Goal: Task Accomplishment & Management: Manage account settings

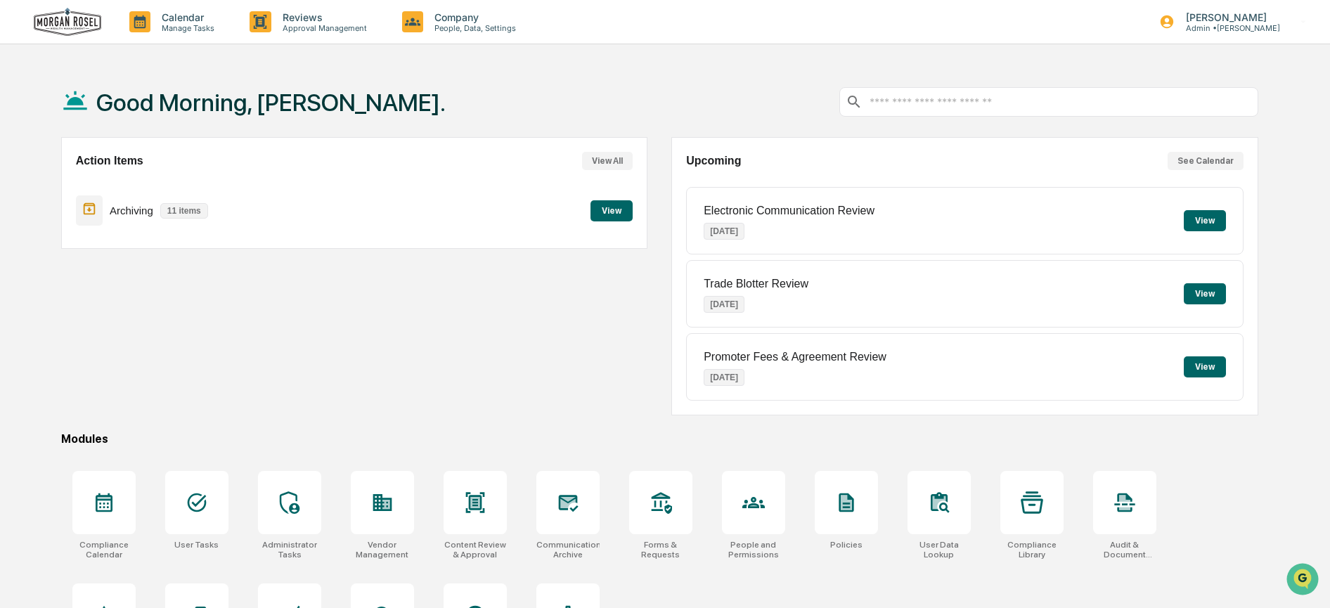
click at [614, 208] on button "View" at bounding box center [612, 210] width 42 height 21
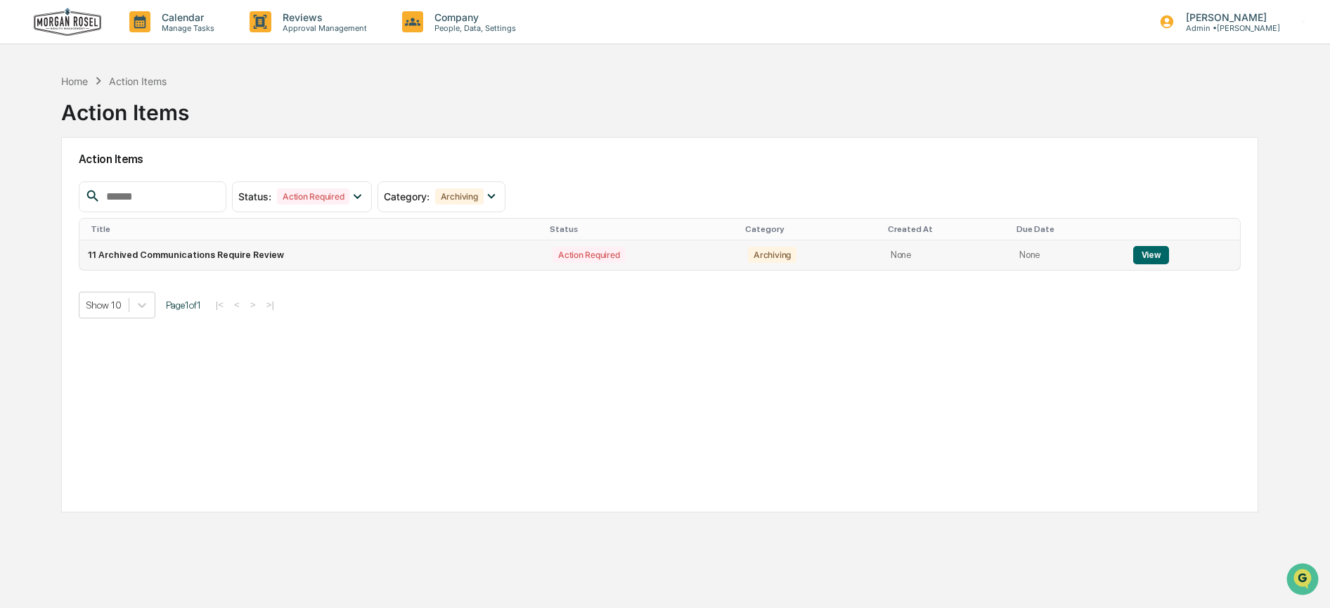
click at [1143, 254] on button "View" at bounding box center [1151, 255] width 36 height 18
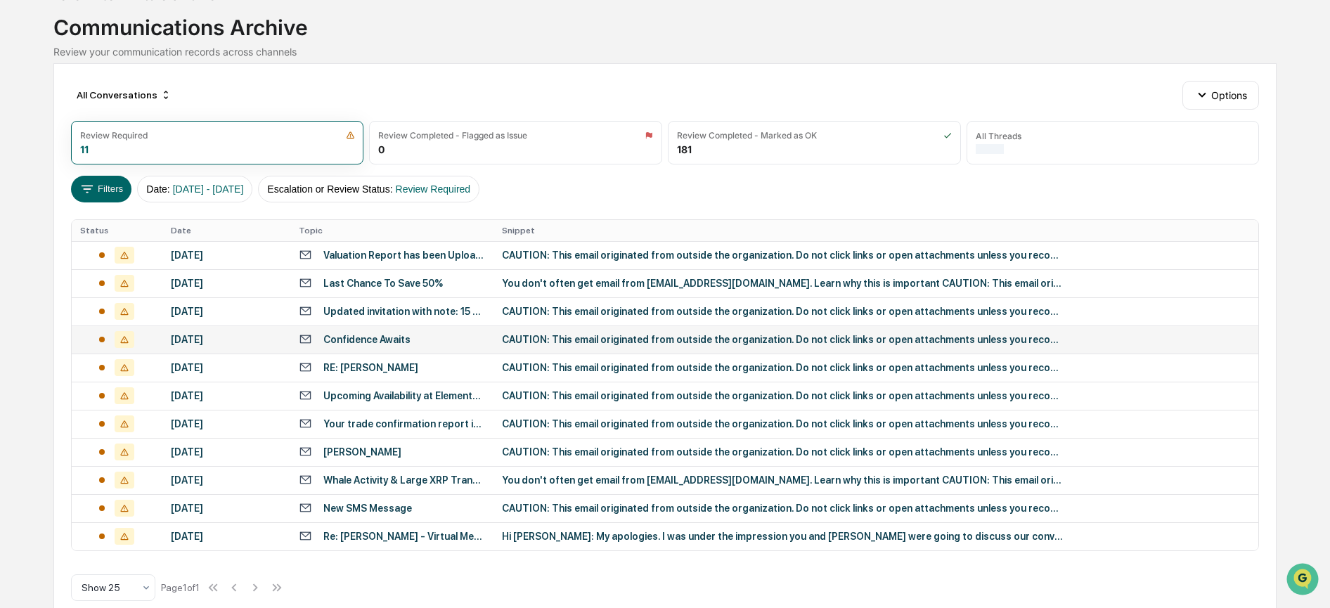
scroll to position [34, 0]
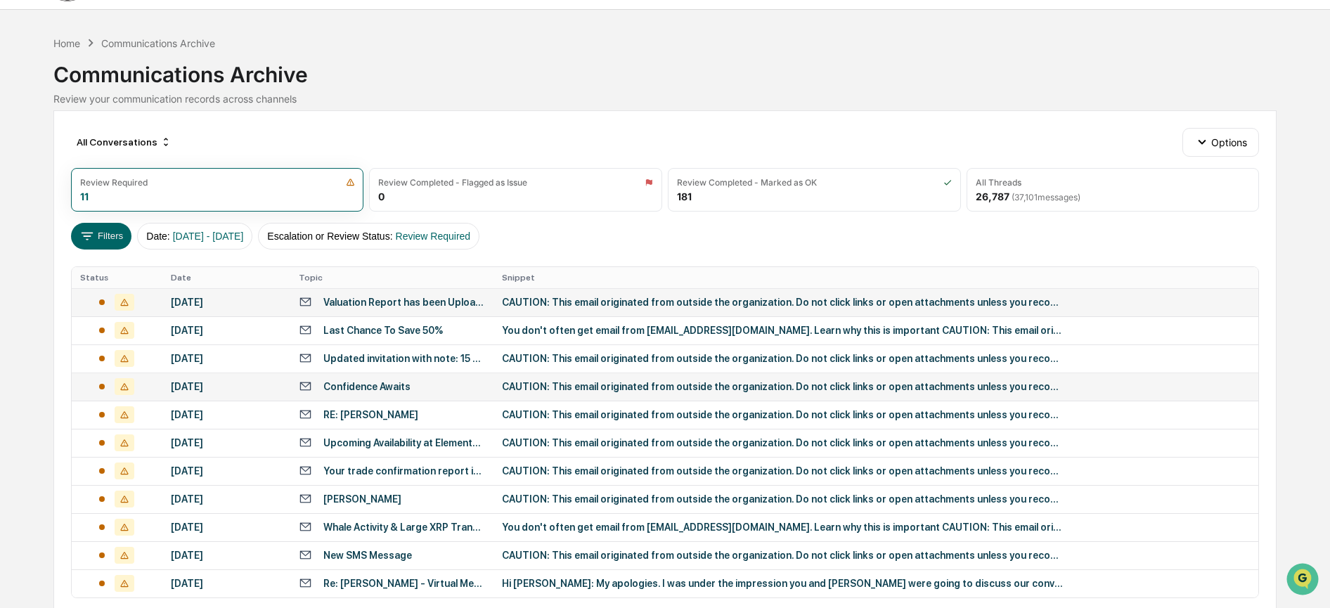
click at [566, 299] on div "CAUTION: This email originated from outside the organization. Do not click link…" at bounding box center [783, 302] width 562 height 11
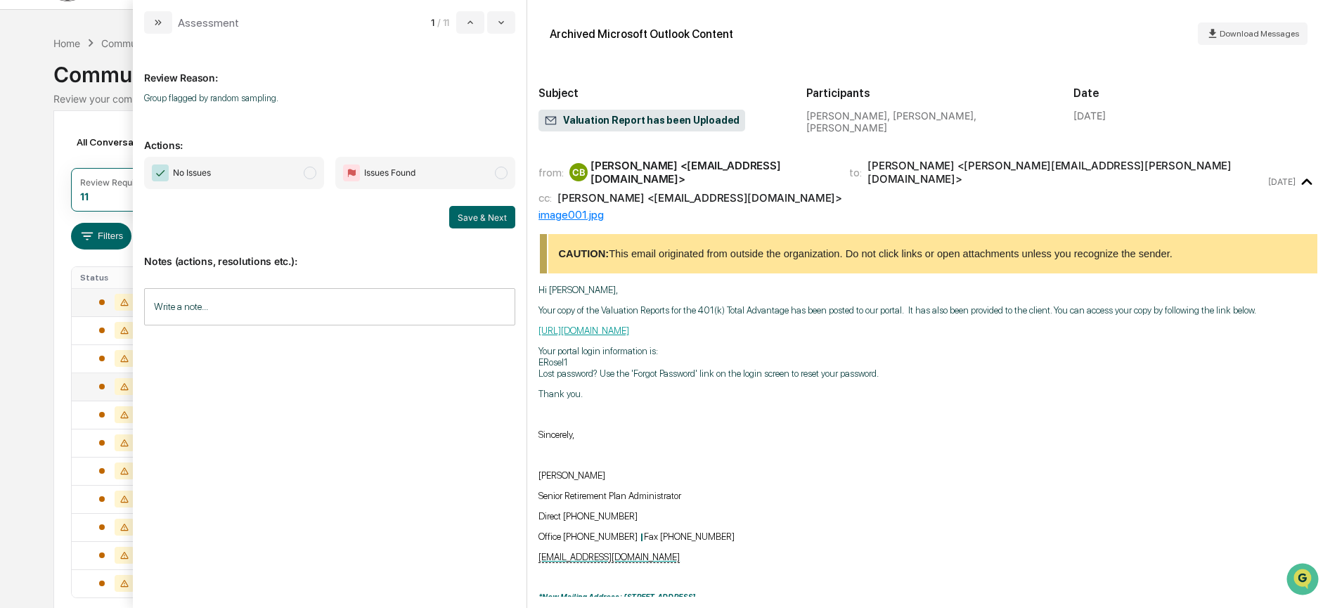
click at [278, 165] on span "No Issues" at bounding box center [234, 173] width 180 height 32
click at [459, 214] on button "Save & Next" at bounding box center [482, 217] width 66 height 22
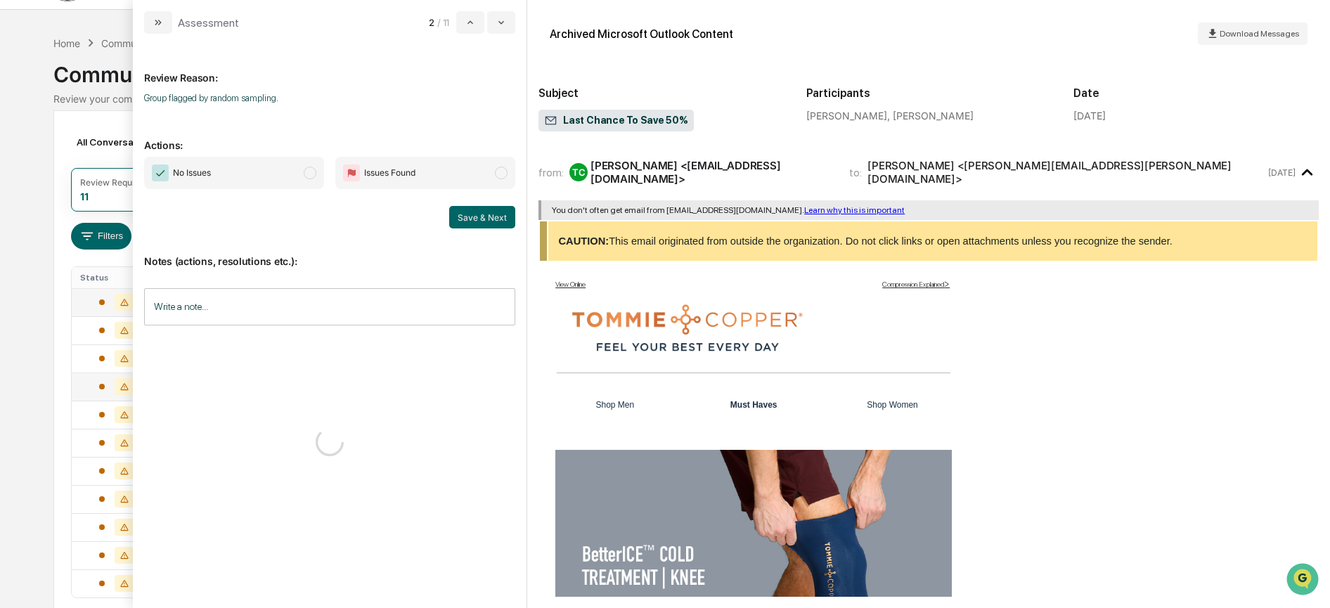
click at [278, 168] on span "No Issues" at bounding box center [234, 173] width 180 height 32
click at [472, 212] on button "Save & Next" at bounding box center [482, 217] width 66 height 22
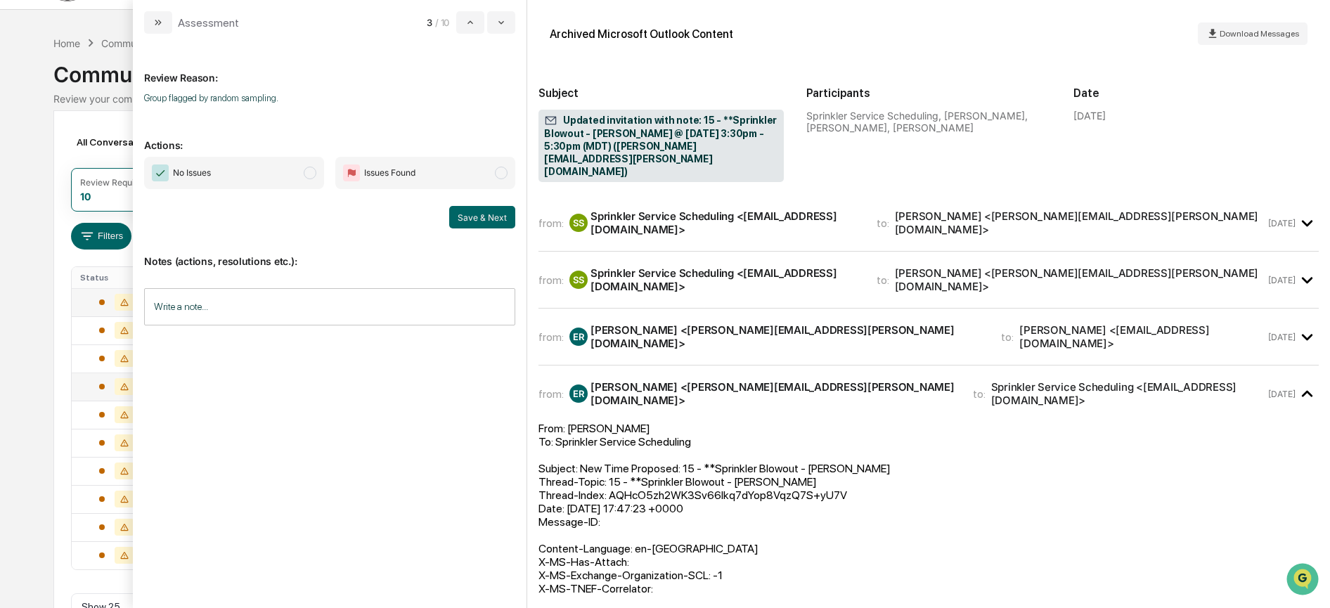
click at [226, 161] on span "No Issues" at bounding box center [234, 173] width 180 height 32
click at [491, 218] on button "Save & Next" at bounding box center [482, 217] width 66 height 22
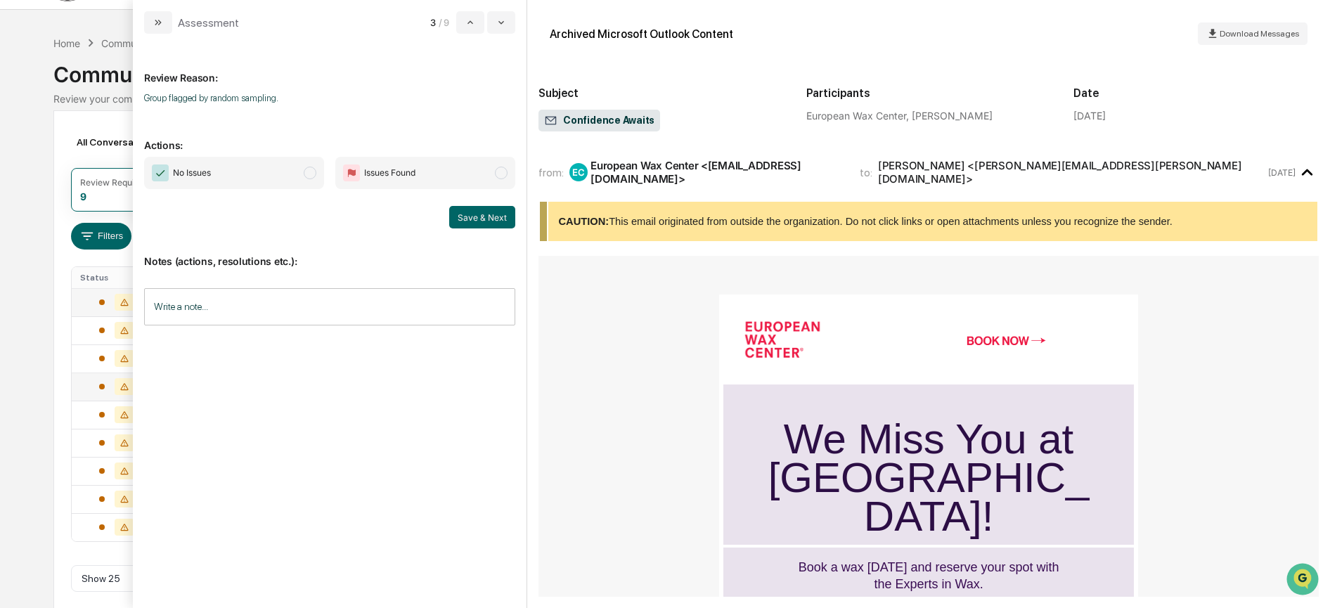
click at [226, 171] on span "No Issues" at bounding box center [234, 173] width 180 height 32
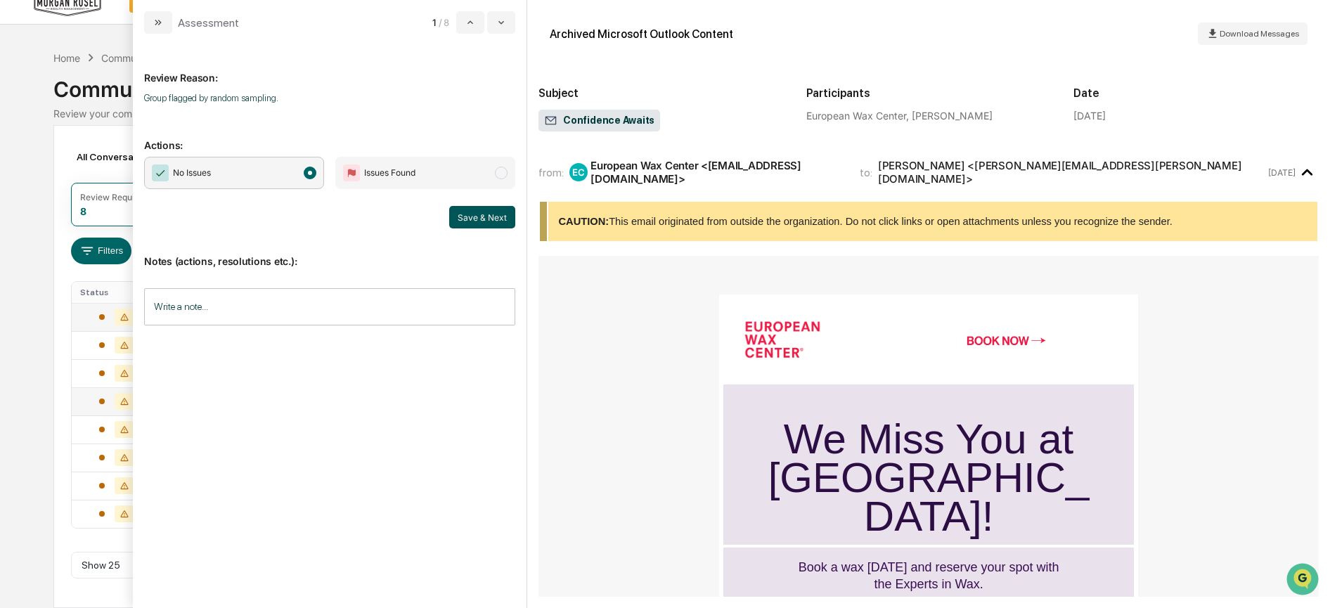
click at [488, 218] on button "Save & Next" at bounding box center [482, 217] width 66 height 22
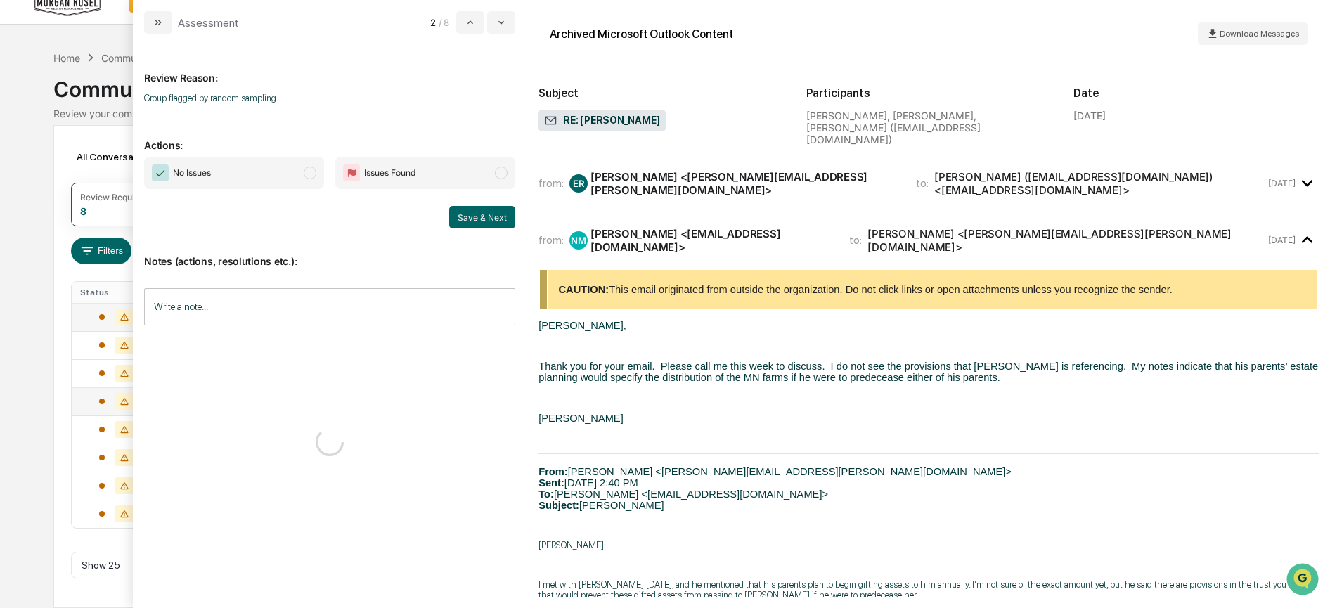
drag, startPoint x: 242, startPoint y: 172, endPoint x: 301, endPoint y: 202, distance: 66.0
click at [242, 171] on span "No Issues" at bounding box center [234, 173] width 180 height 32
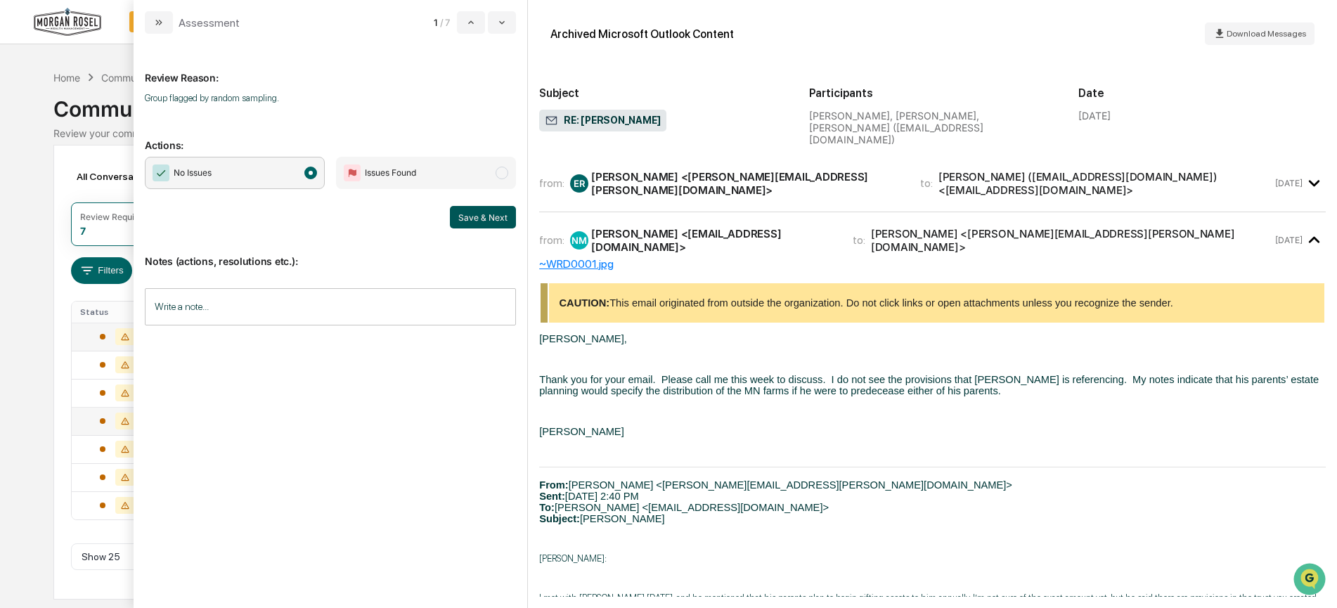
click at [486, 217] on button "Save & Next" at bounding box center [483, 217] width 66 height 22
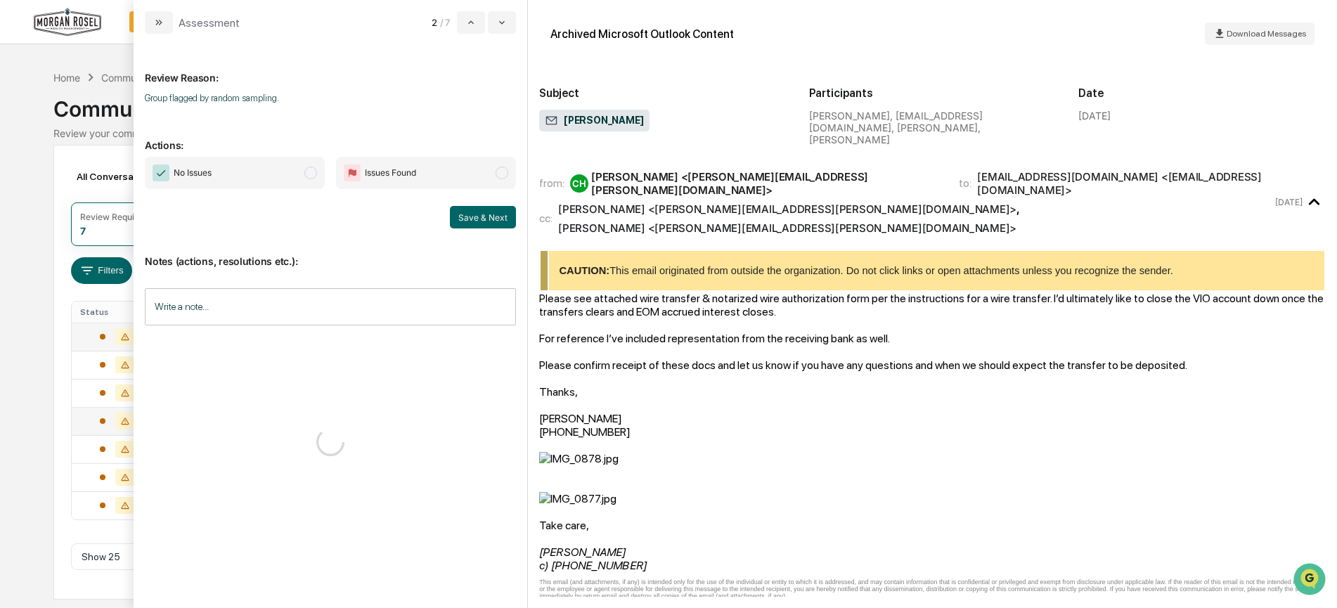
click at [246, 163] on span "No Issues" at bounding box center [235, 173] width 180 height 32
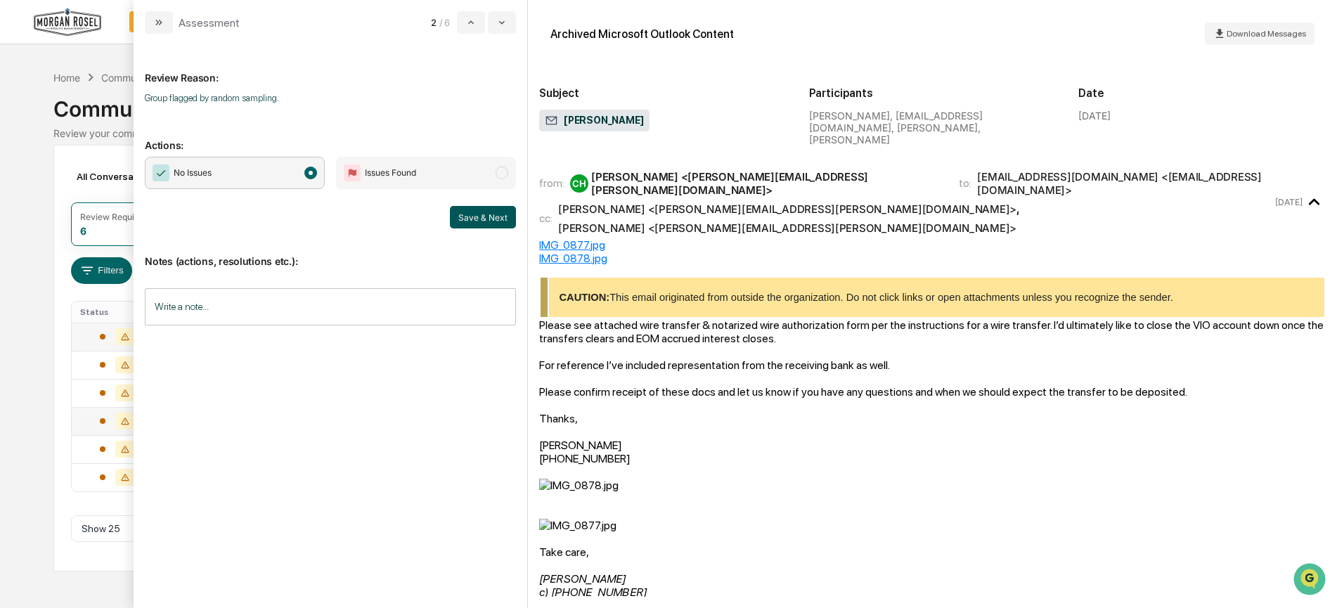
click at [472, 217] on button "Save & Next" at bounding box center [483, 217] width 66 height 22
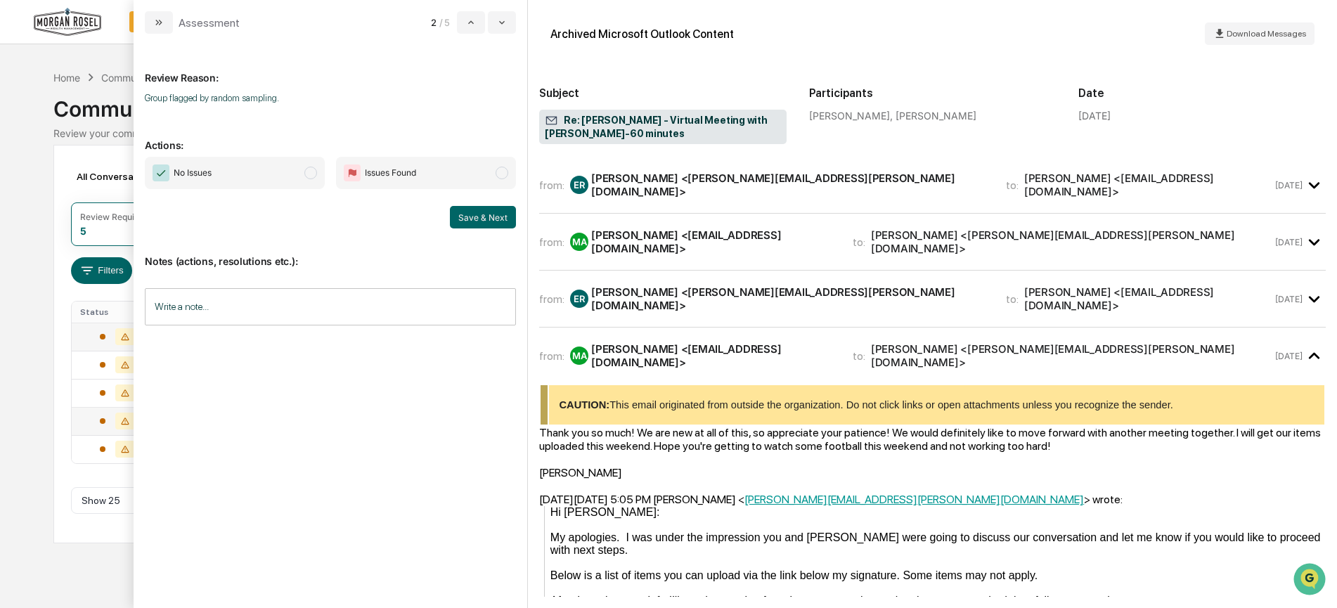
click at [224, 181] on span "No Issues" at bounding box center [235, 173] width 180 height 32
click at [471, 212] on button "Save & Next" at bounding box center [483, 217] width 66 height 22
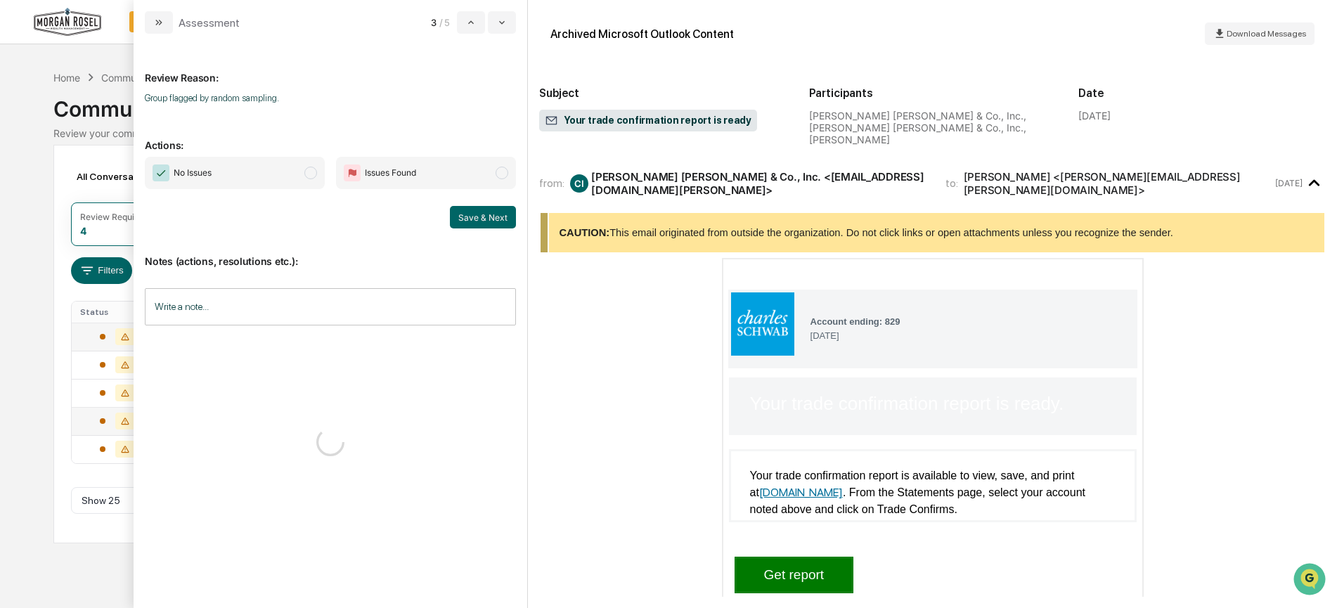
click at [260, 167] on span "No Issues" at bounding box center [235, 173] width 180 height 32
click at [489, 215] on button "Save & Next" at bounding box center [483, 217] width 66 height 22
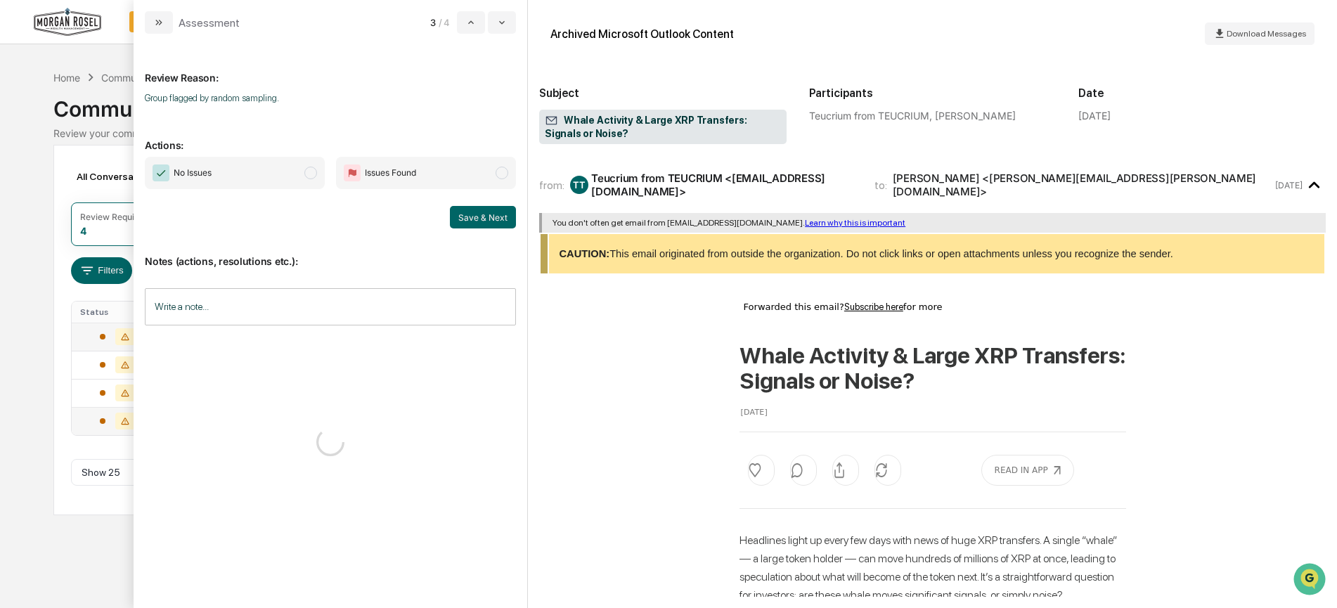
click at [274, 170] on span "No Issues" at bounding box center [235, 173] width 180 height 32
click at [482, 225] on button "Save & Next" at bounding box center [483, 217] width 66 height 22
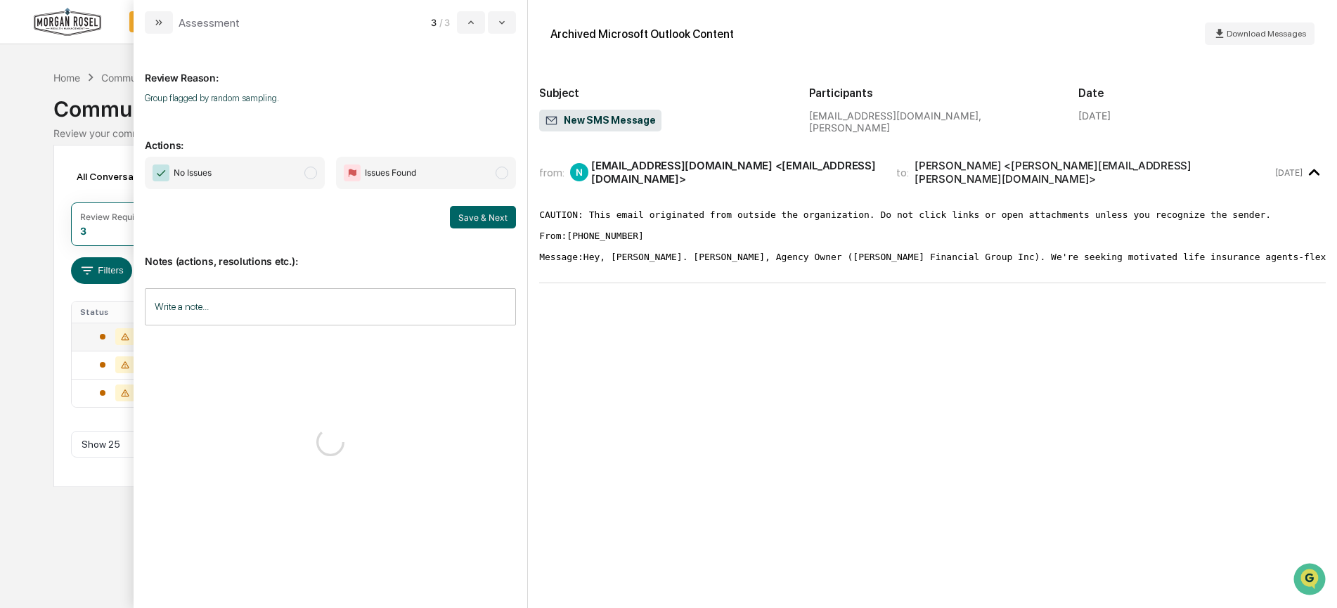
click at [276, 169] on span "No Issues" at bounding box center [235, 173] width 180 height 32
click at [456, 217] on button "Save & Next" at bounding box center [483, 217] width 66 height 22
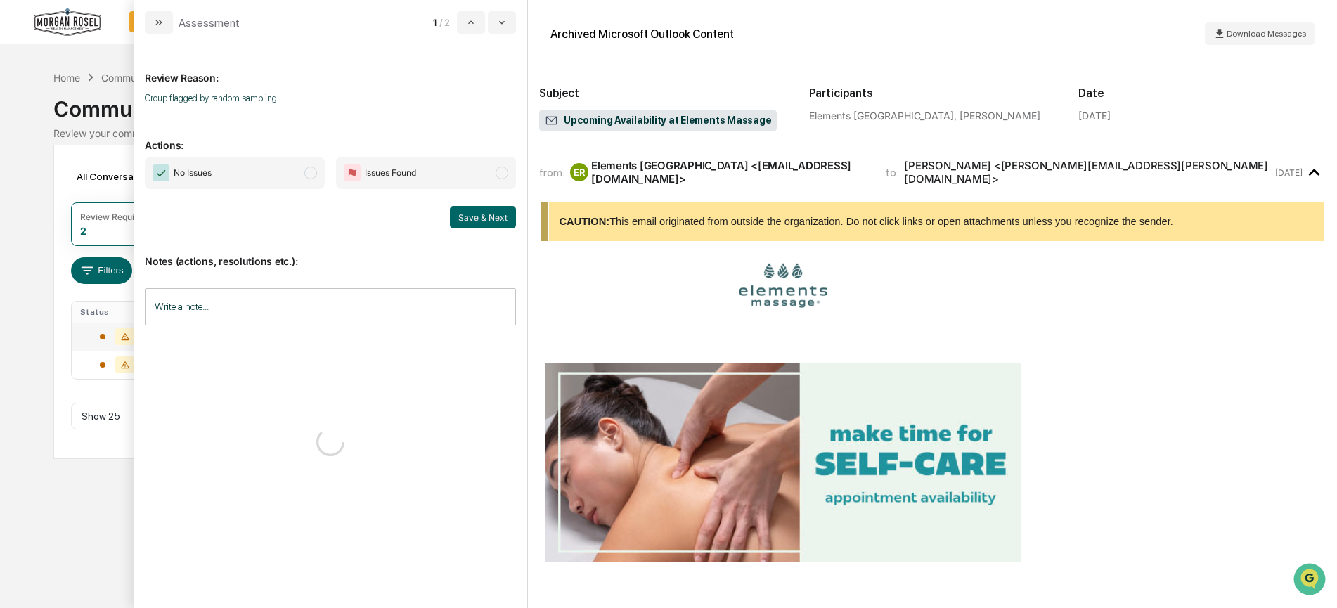
click at [281, 169] on span "No Issues" at bounding box center [235, 173] width 180 height 32
click at [474, 212] on button "Save & Next" at bounding box center [483, 217] width 66 height 22
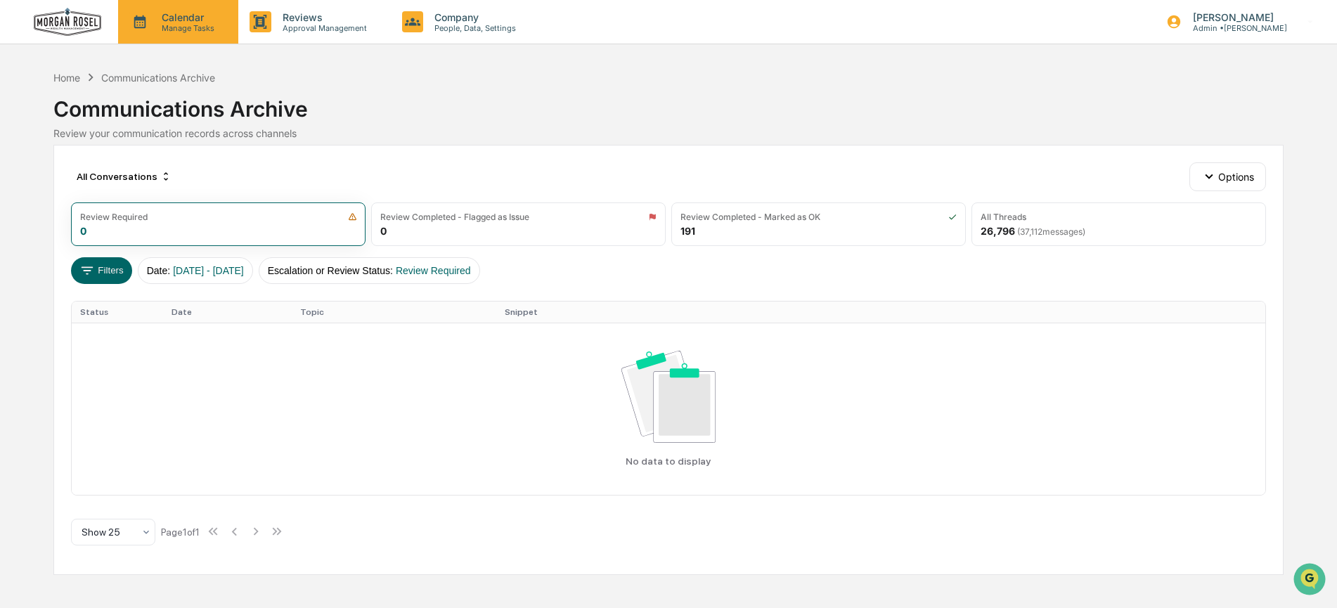
click at [169, 20] on p "Calendar" at bounding box center [185, 17] width 71 height 12
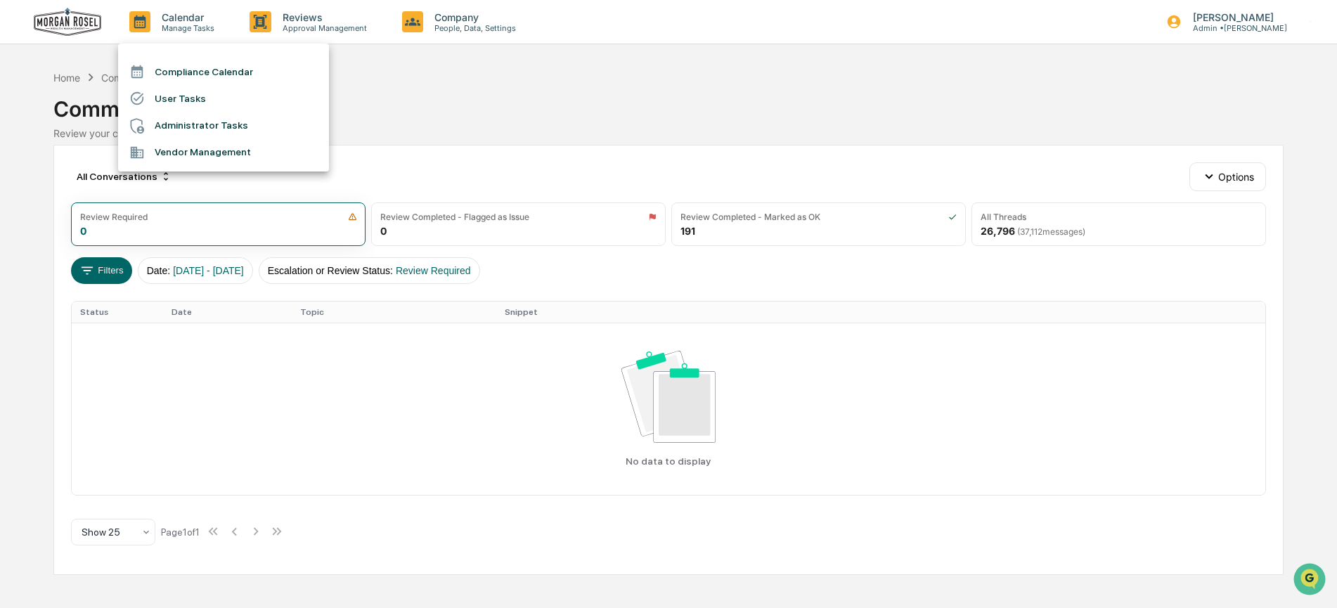
click at [199, 72] on li "Compliance Calendar" at bounding box center [223, 71] width 211 height 27
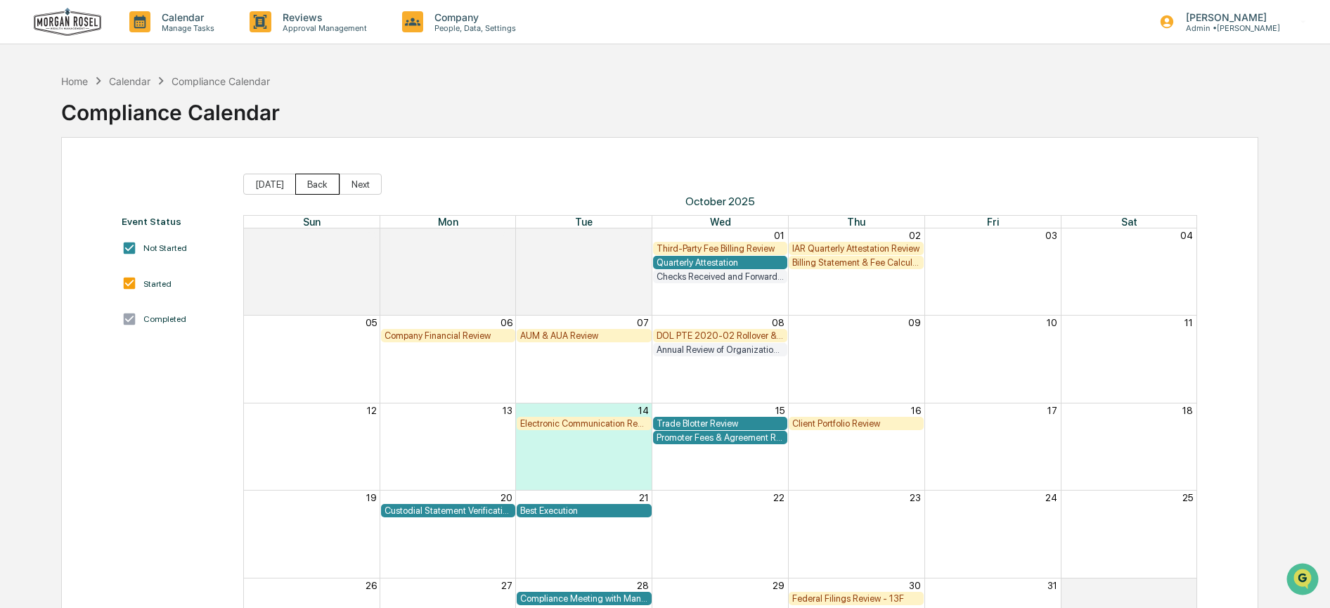
click at [298, 175] on button "Back" at bounding box center [317, 184] width 44 height 21
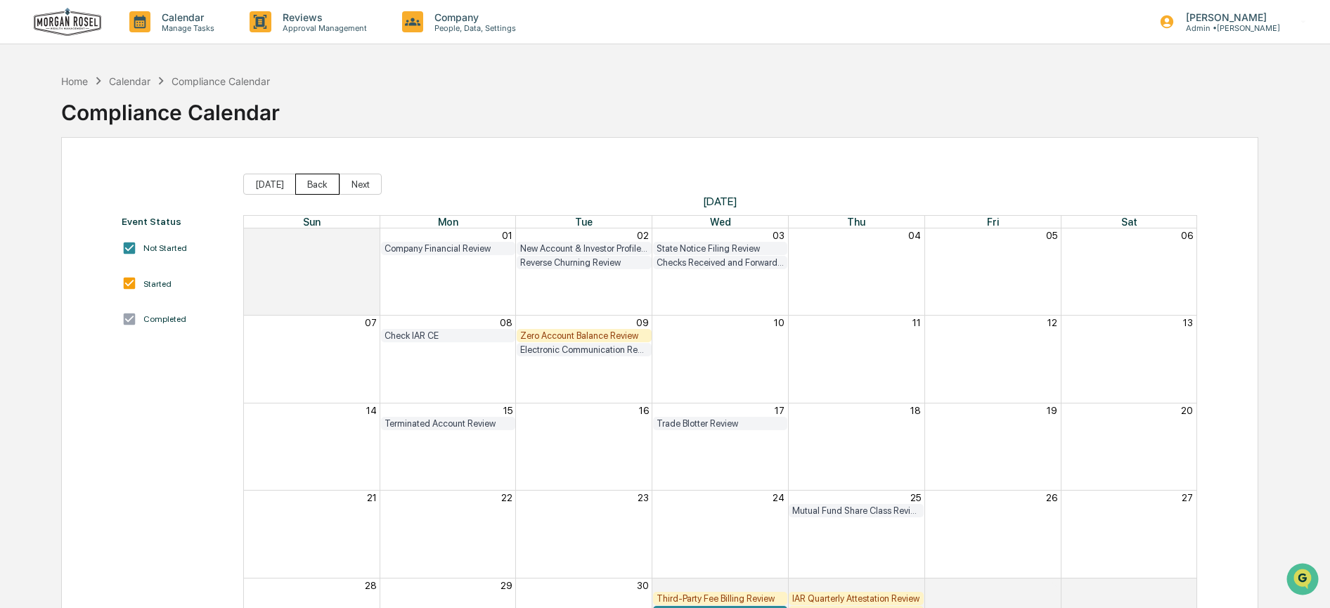
click at [301, 186] on button "Back" at bounding box center [317, 184] width 44 height 21
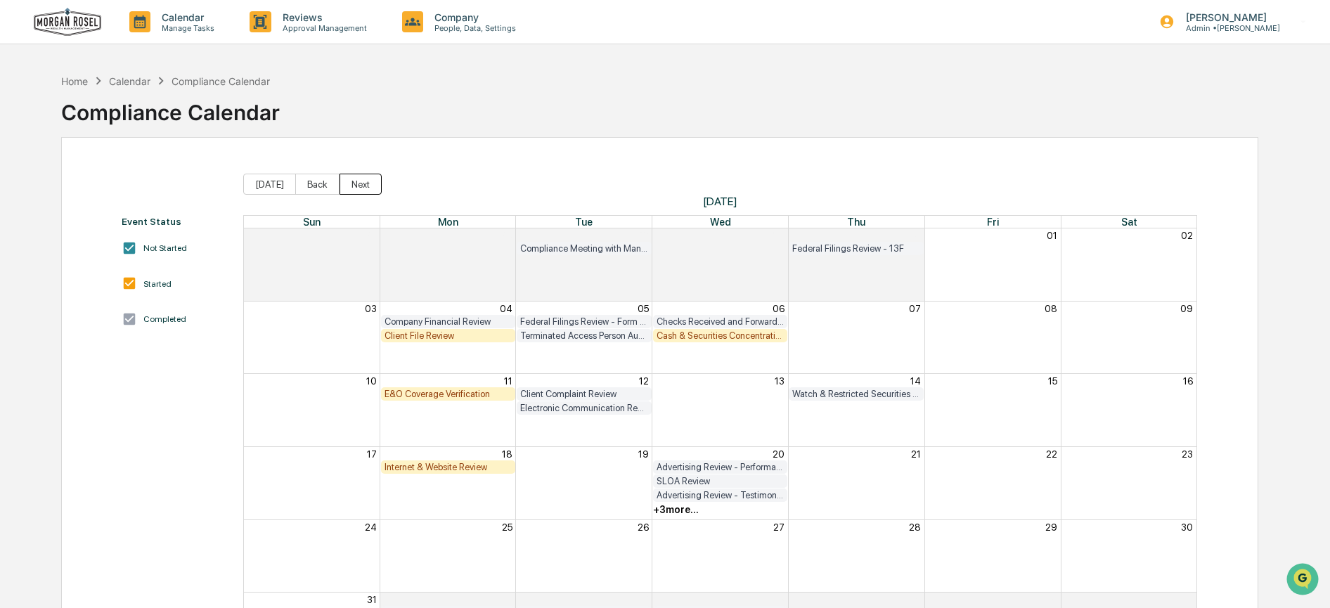
click at [340, 183] on button "Next" at bounding box center [361, 184] width 42 height 21
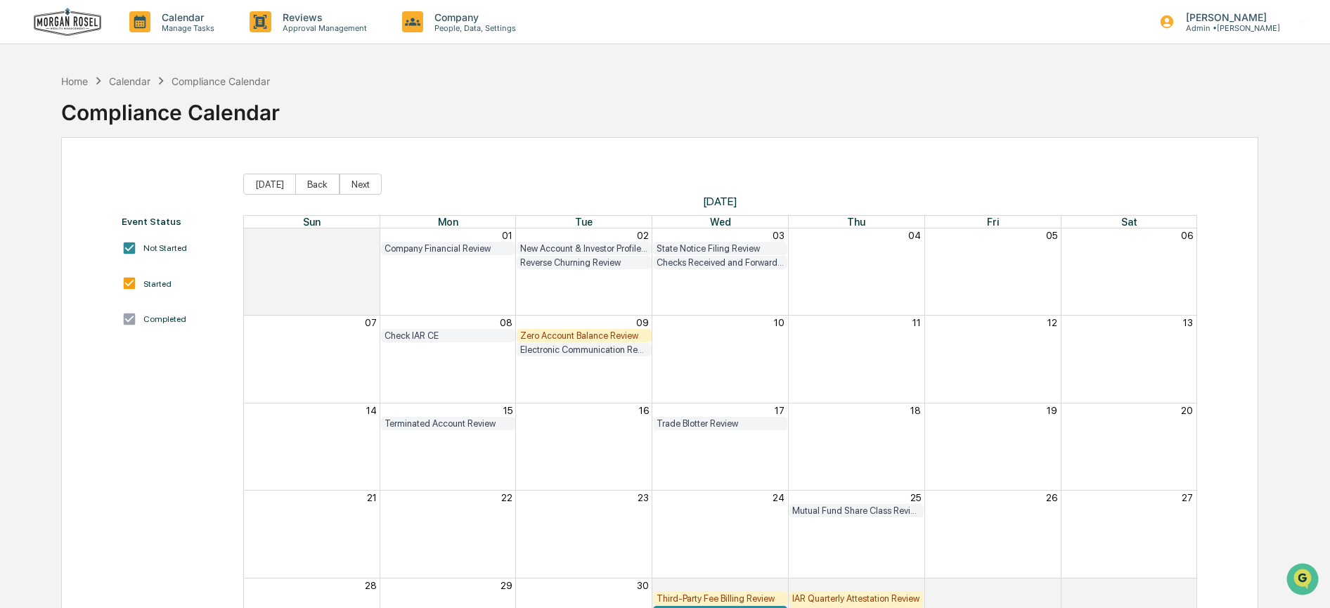
click at [340, 183] on button "Next" at bounding box center [361, 184] width 42 height 21
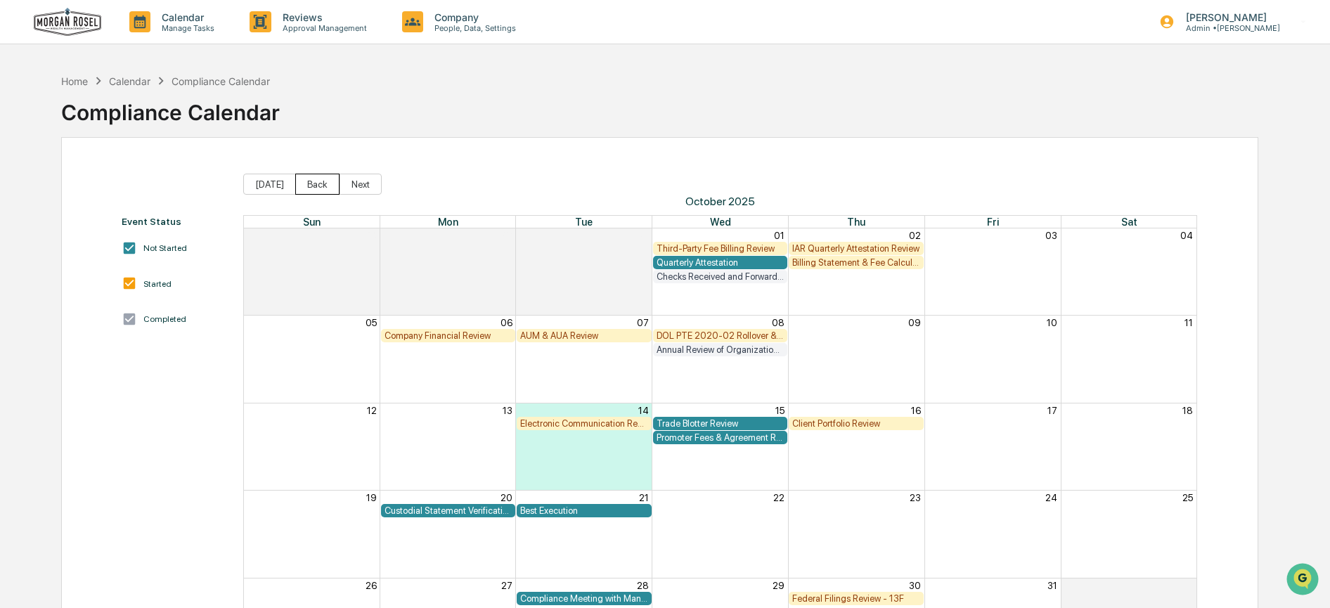
click at [323, 179] on button "Back" at bounding box center [317, 184] width 44 height 21
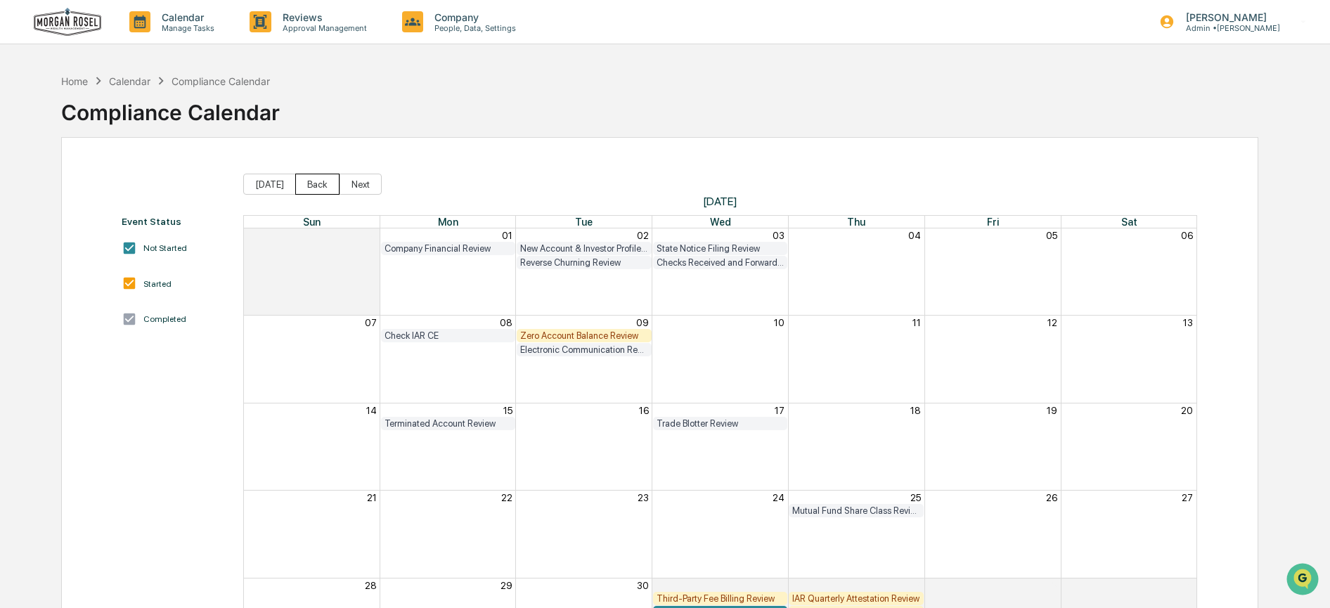
click at [317, 180] on button "Back" at bounding box center [317, 184] width 44 height 21
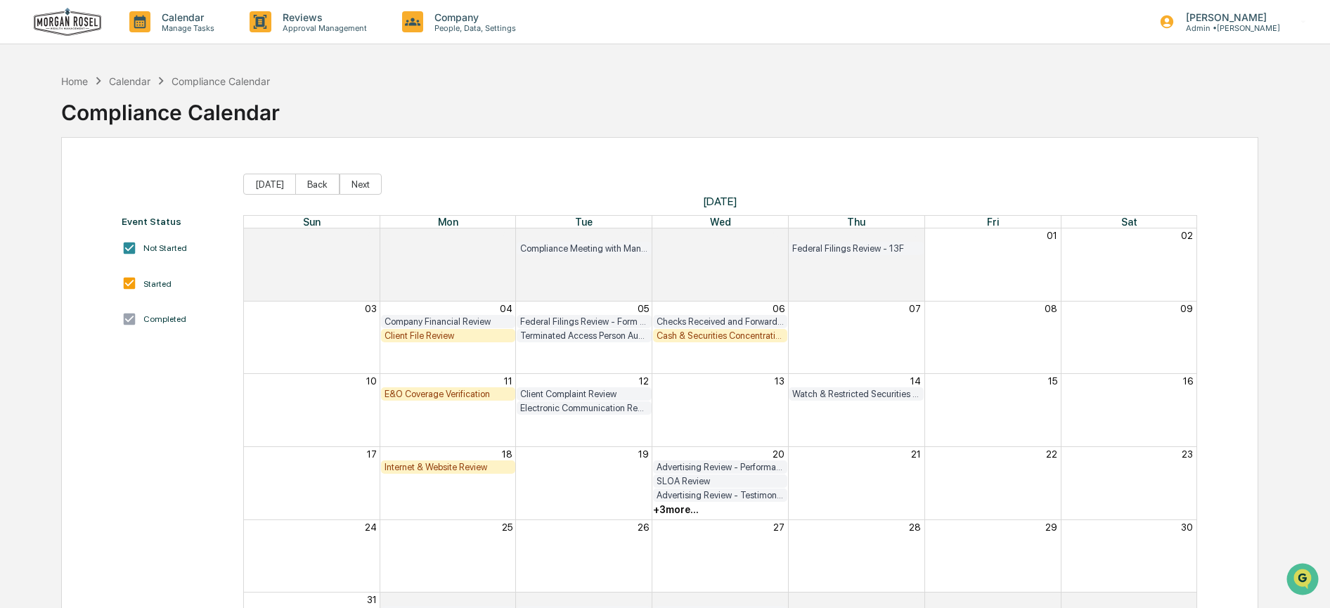
click at [317, 180] on button "Back" at bounding box center [317, 184] width 44 height 21
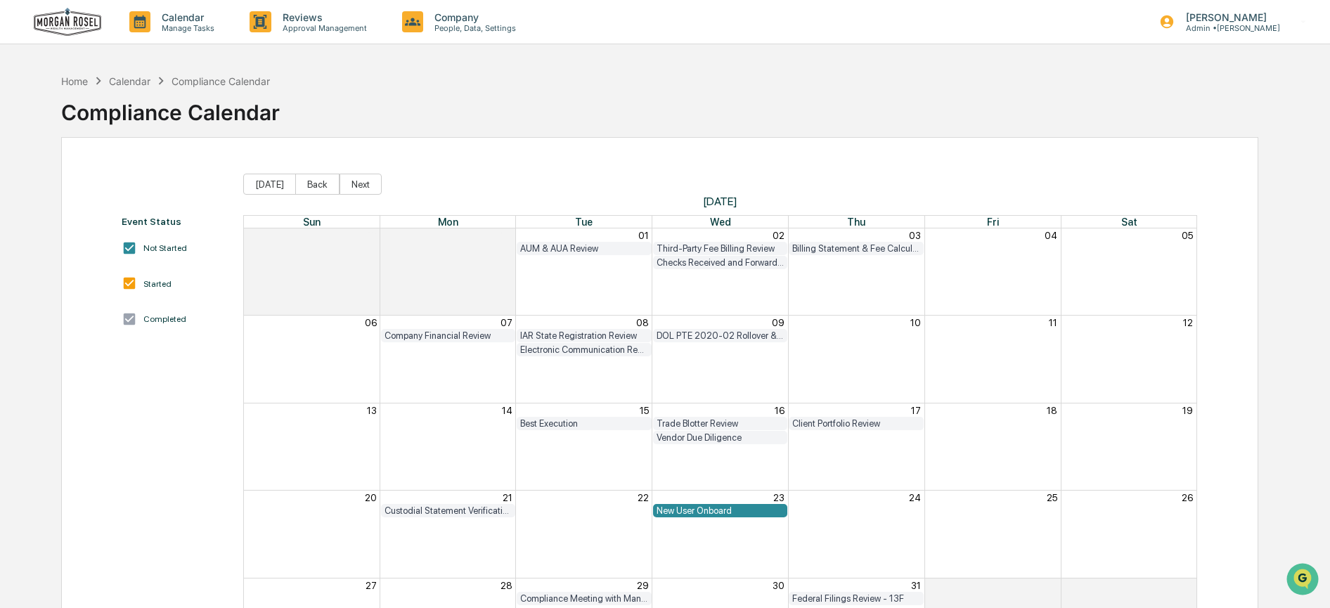
click at [317, 180] on button "Back" at bounding box center [317, 184] width 44 height 21
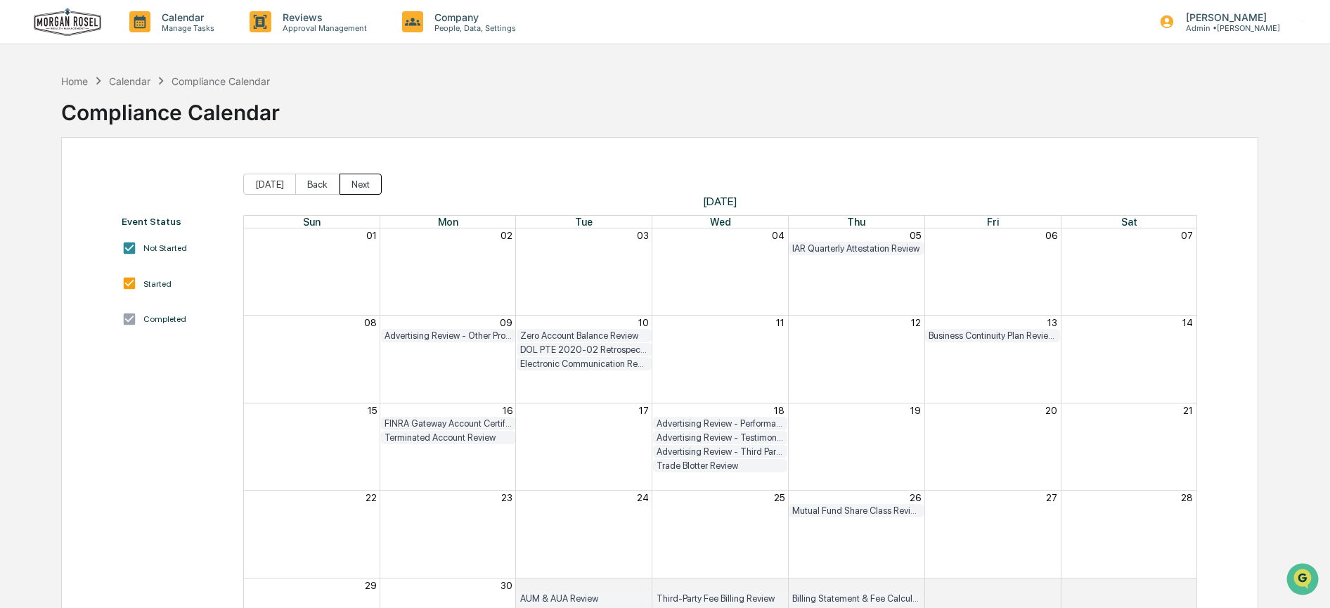
click at [354, 181] on button "Next" at bounding box center [361, 184] width 42 height 21
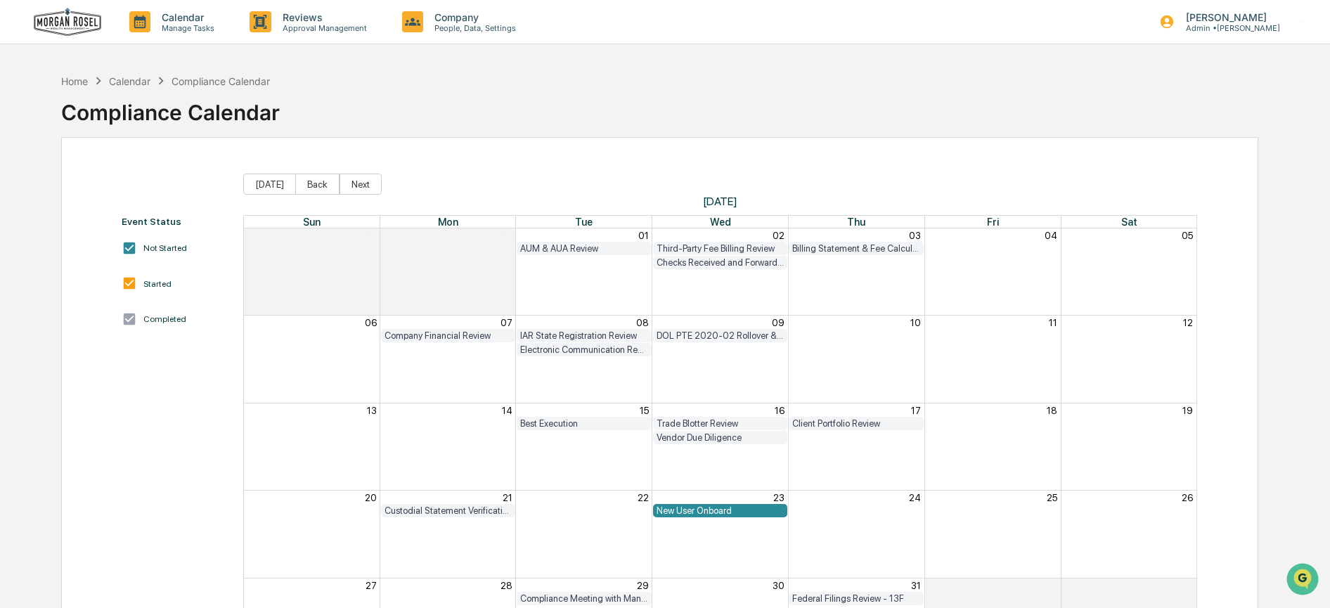
click at [354, 181] on button "Next" at bounding box center [361, 184] width 42 height 21
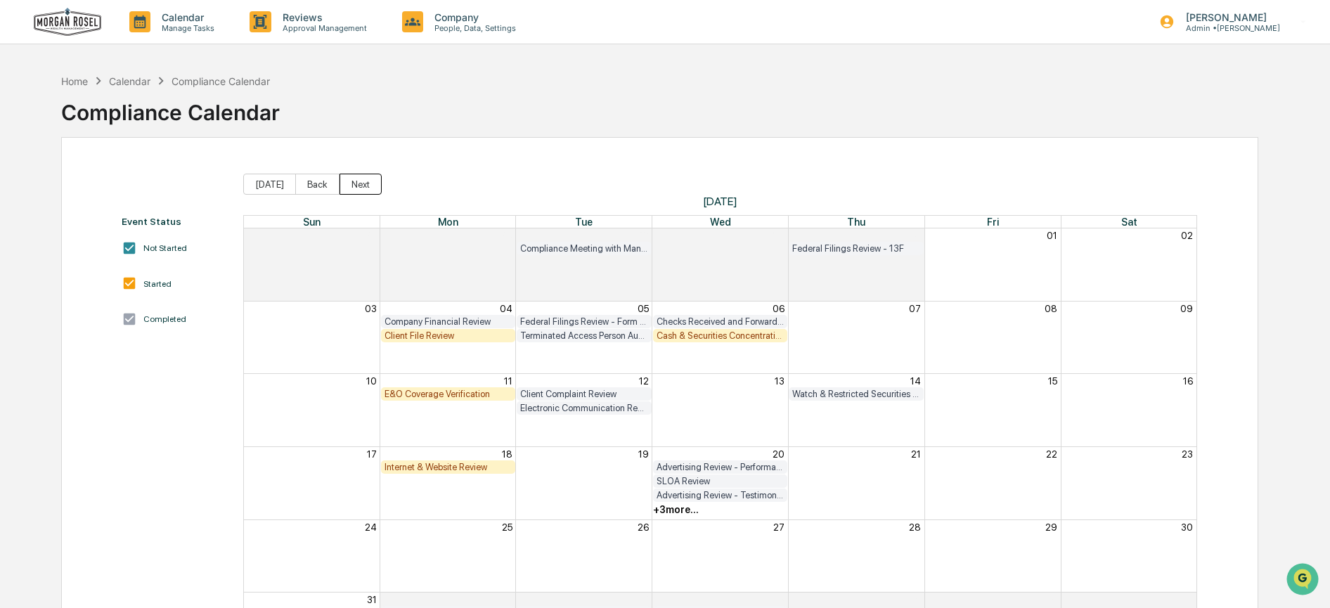
click at [354, 183] on button "Next" at bounding box center [361, 184] width 42 height 21
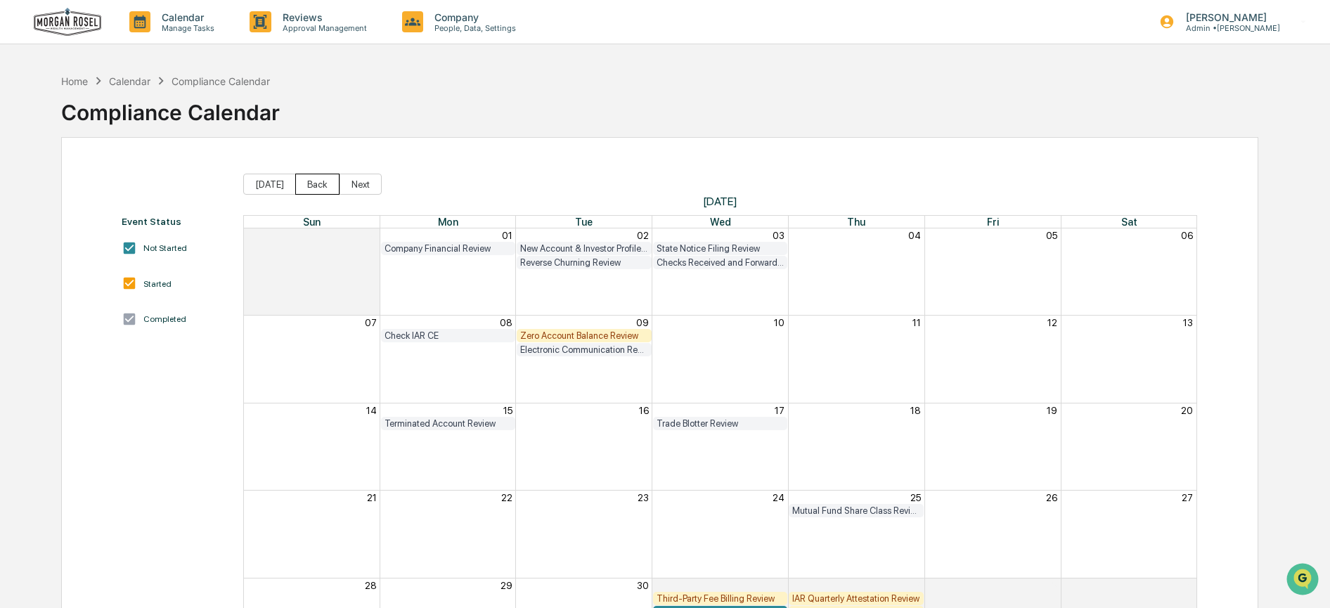
click at [300, 184] on button "Back" at bounding box center [317, 184] width 44 height 21
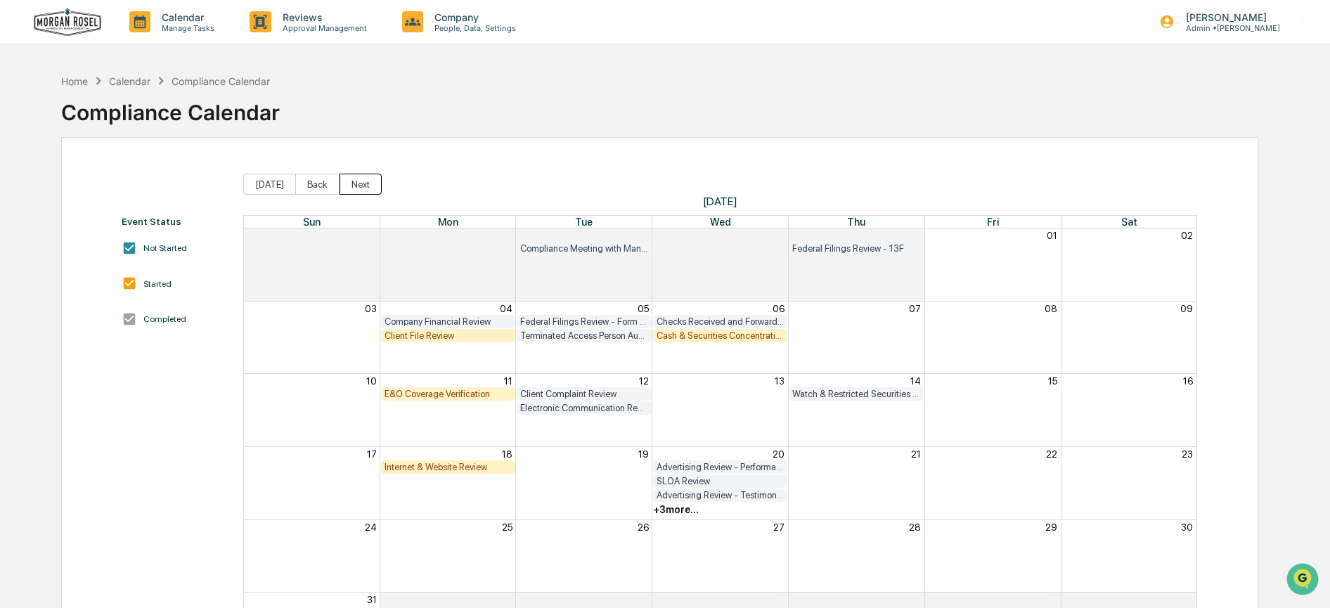
click at [340, 182] on button "Next" at bounding box center [361, 184] width 42 height 21
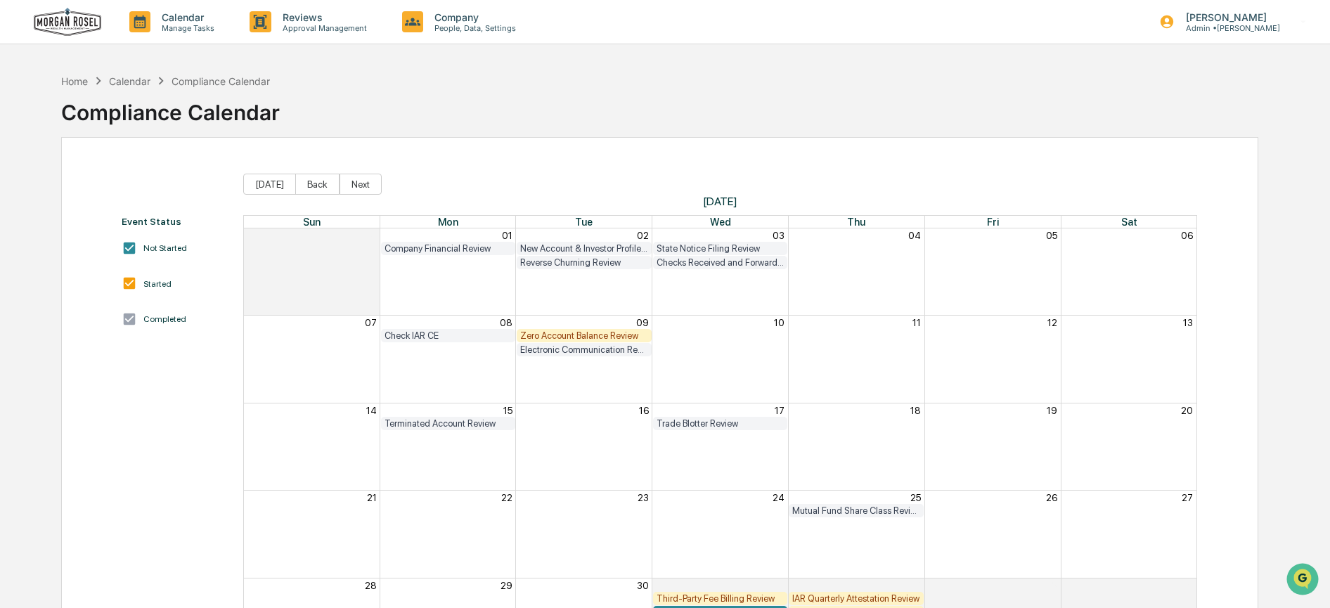
click at [340, 182] on button "Next" at bounding box center [361, 184] width 42 height 21
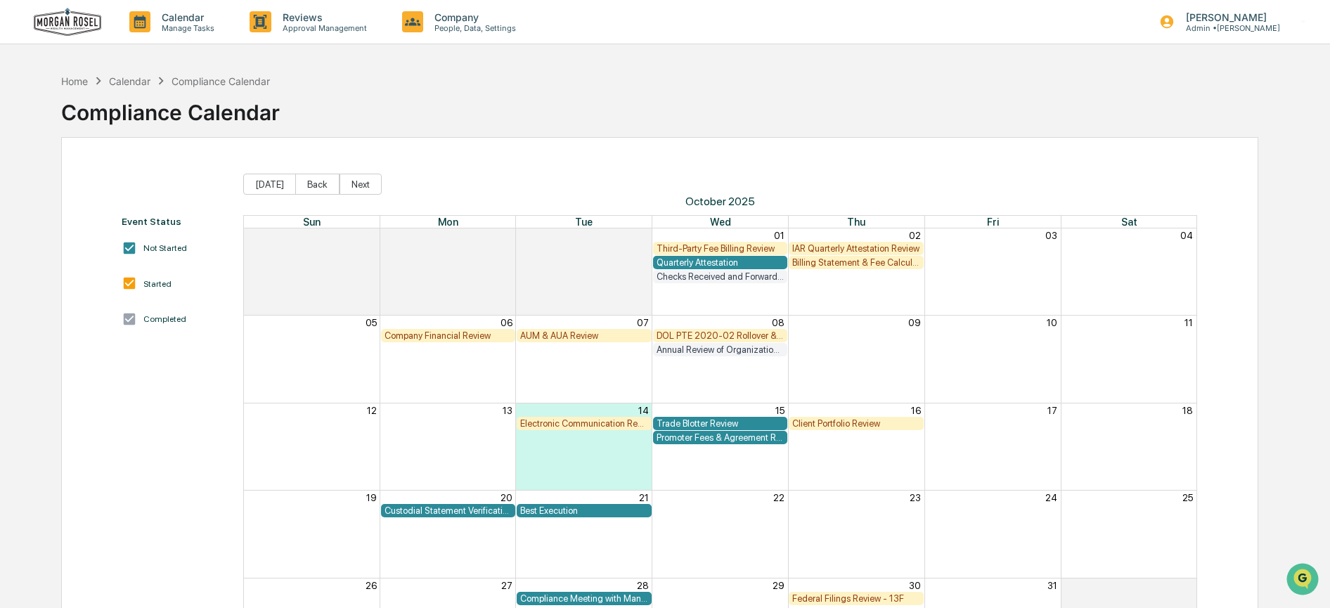
click at [33, 31] on div "Calendar Manage Tasks Reviews Approval Management Company People, Data, Setting…" at bounding box center [665, 22] width 1330 height 44
click at [56, 28] on img at bounding box center [67, 22] width 67 height 29
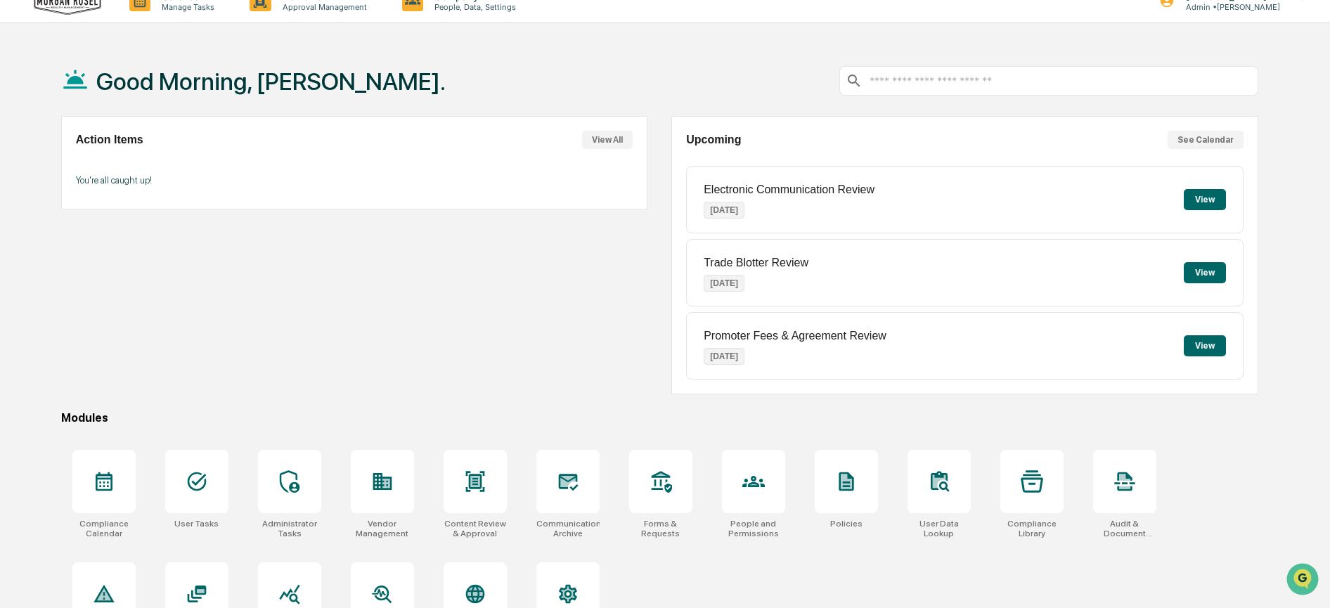
scroll to position [86, 0]
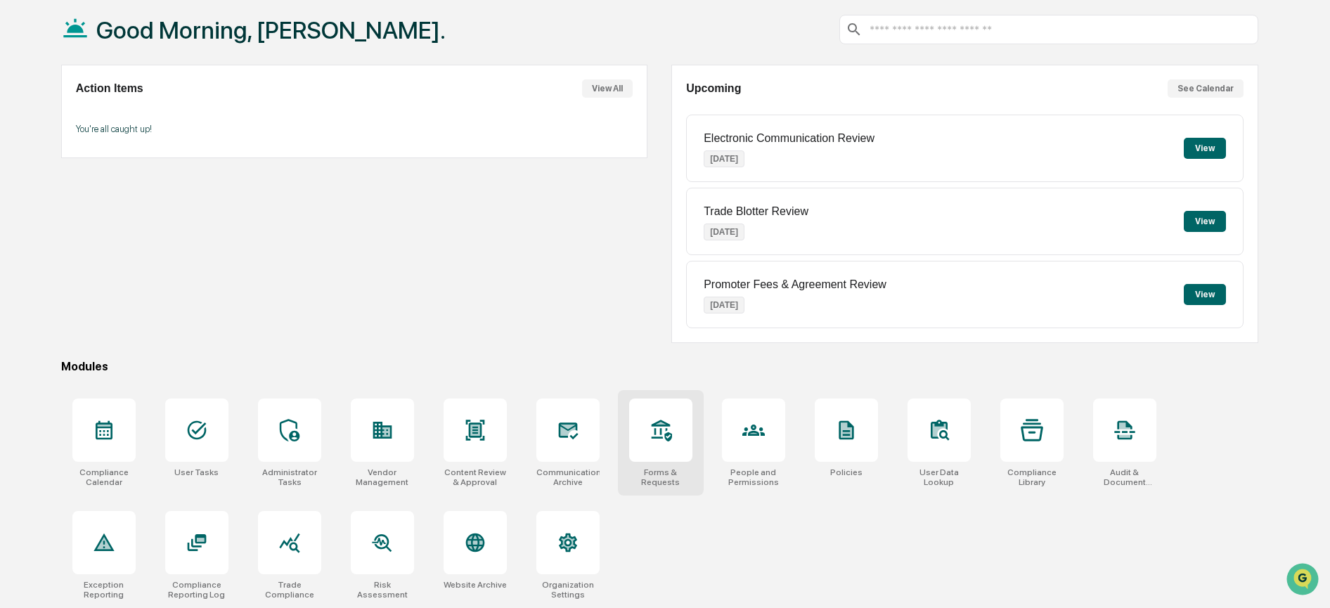
click at [660, 419] on icon at bounding box center [661, 430] width 22 height 22
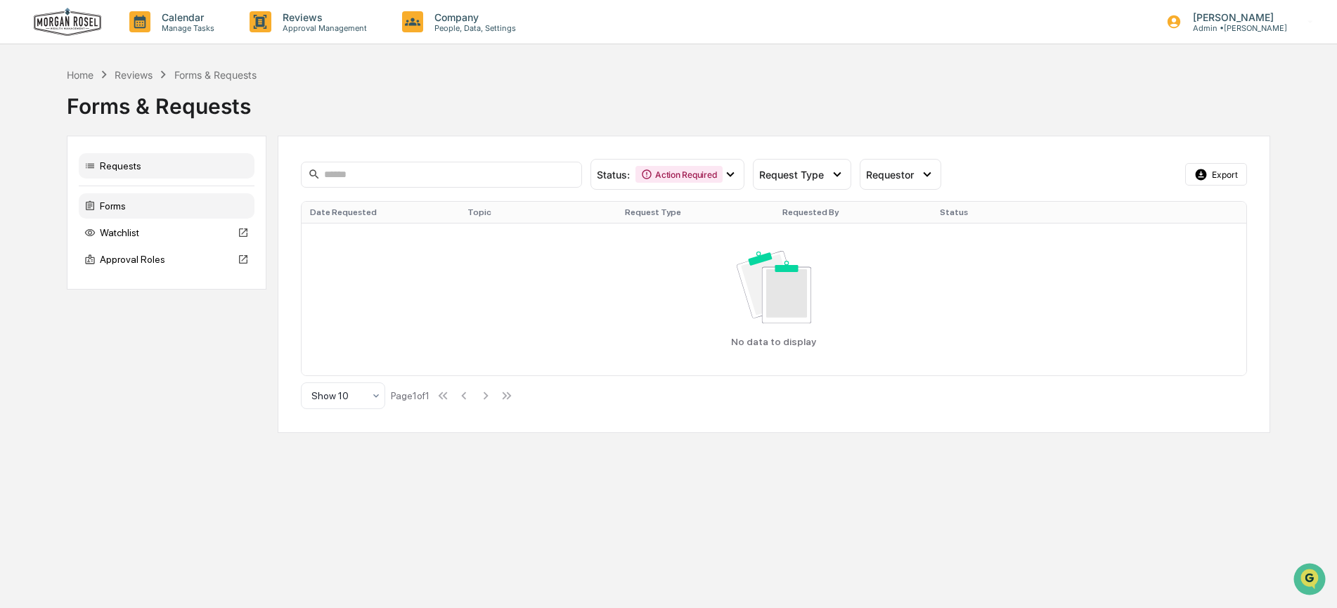
click at [114, 202] on div "Forms" at bounding box center [167, 205] width 176 height 25
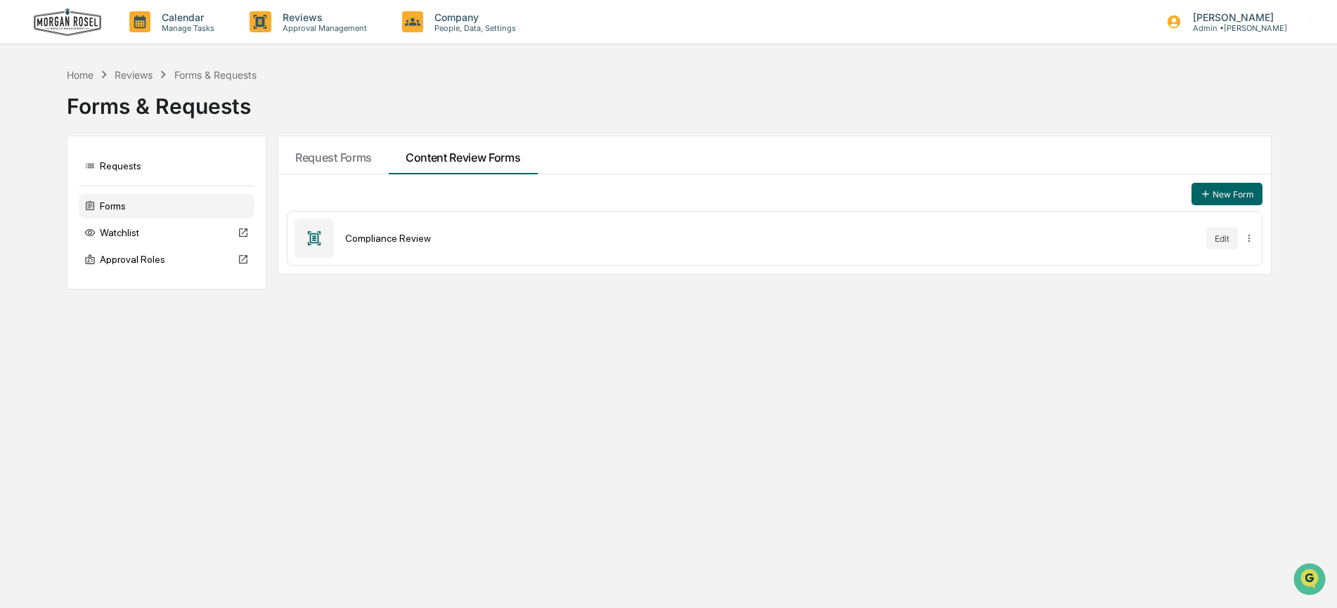
click at [77, 22] on img at bounding box center [67, 22] width 67 height 29
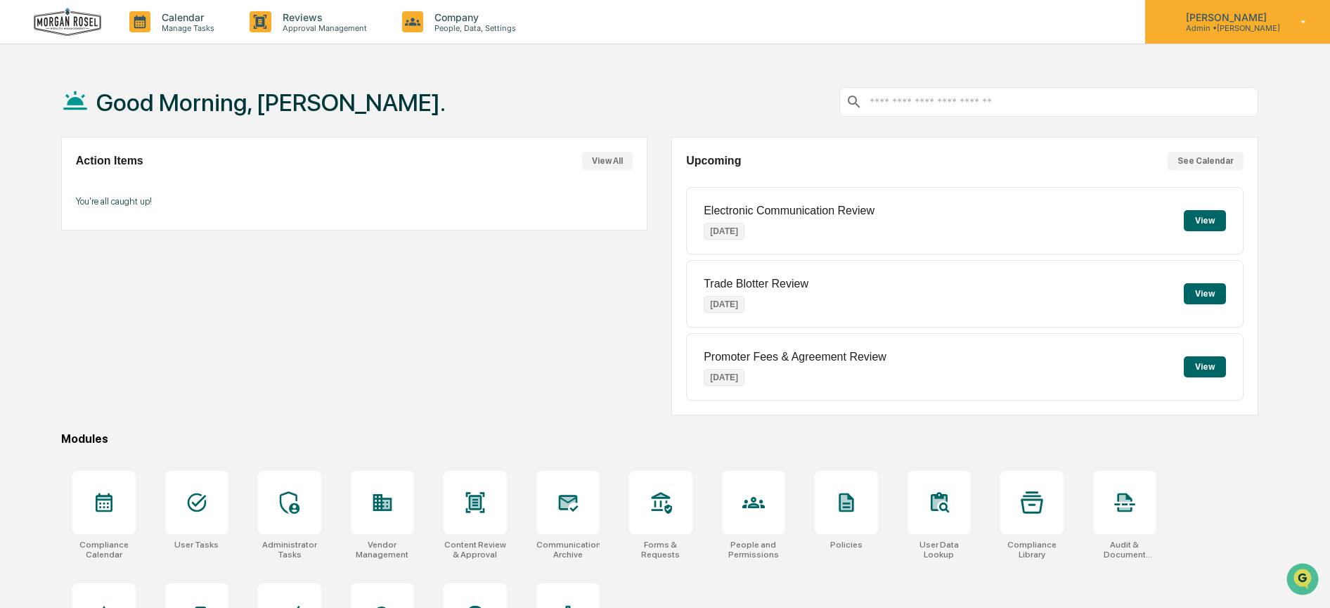
click at [1217, 13] on p "[PERSON_NAME]" at bounding box center [1227, 17] width 105 height 12
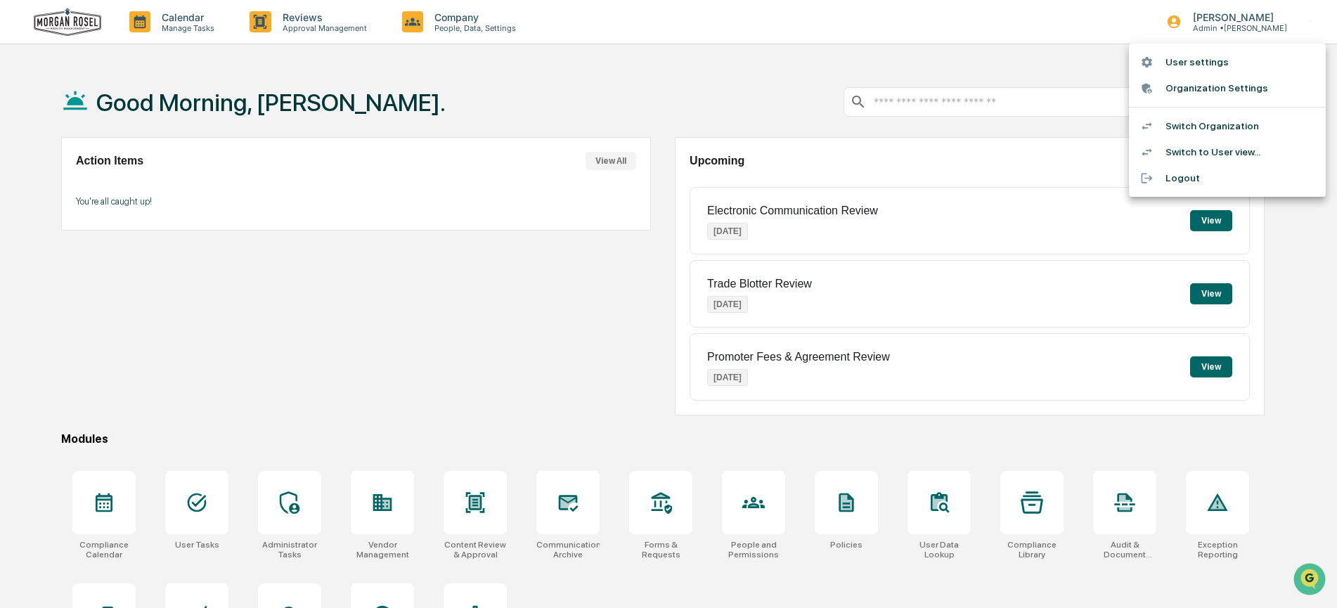
click at [1223, 122] on li "Switch Organization" at bounding box center [1227, 126] width 197 height 26
